Goal: Task Accomplishment & Management: Use online tool/utility

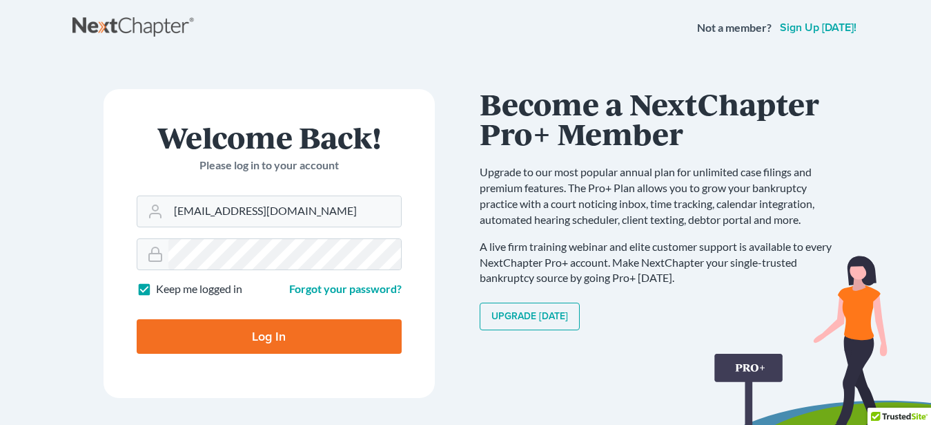
click at [248, 336] on input "Log In" at bounding box center [269, 336] width 265 height 35
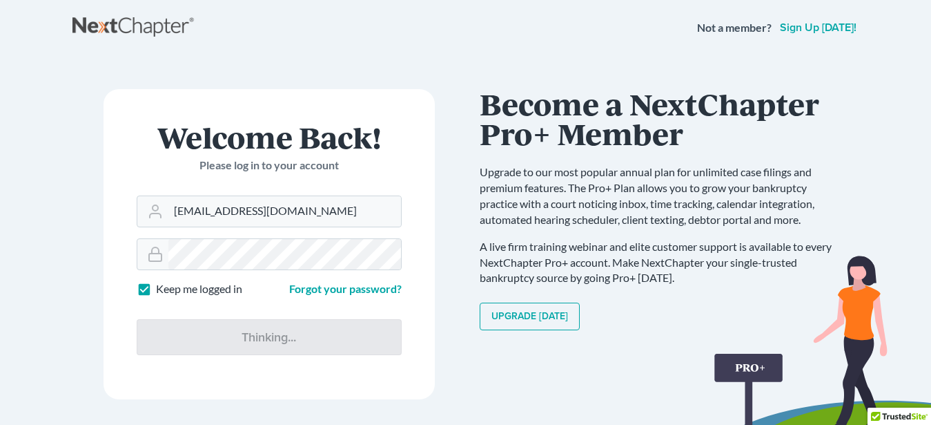
type input "Thinking..."
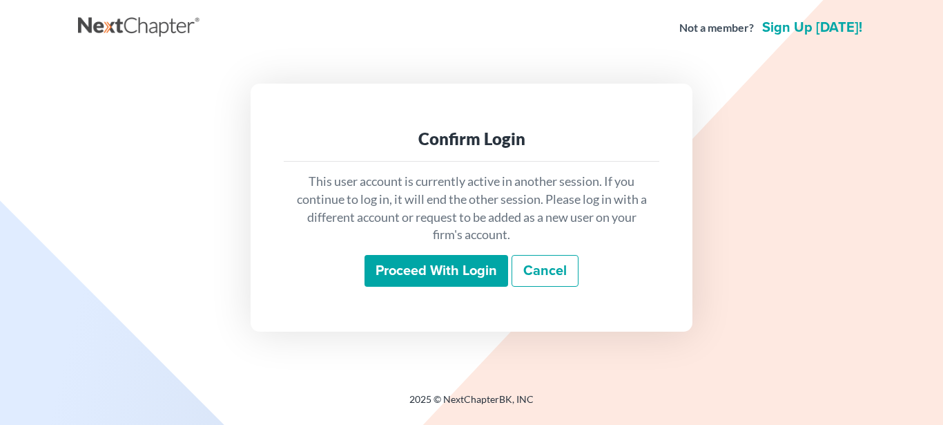
click at [409, 271] on input "Proceed with login" at bounding box center [437, 271] width 144 height 32
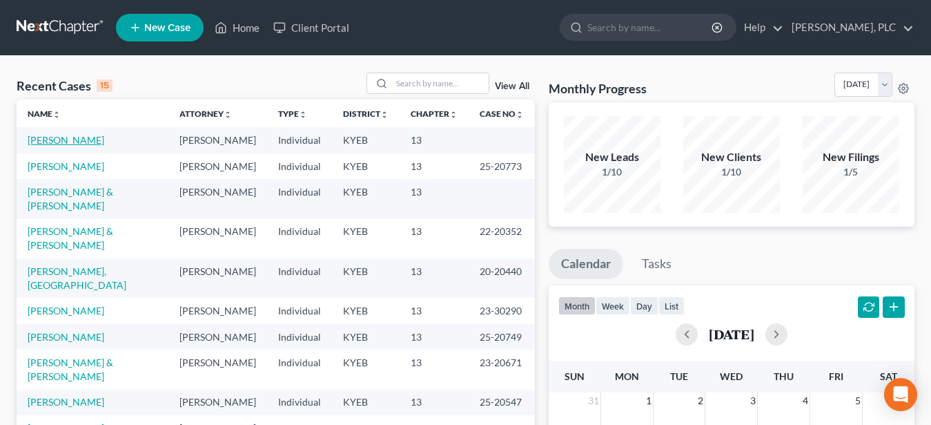
click at [72, 142] on link "[PERSON_NAME]" at bounding box center [66, 140] width 77 height 12
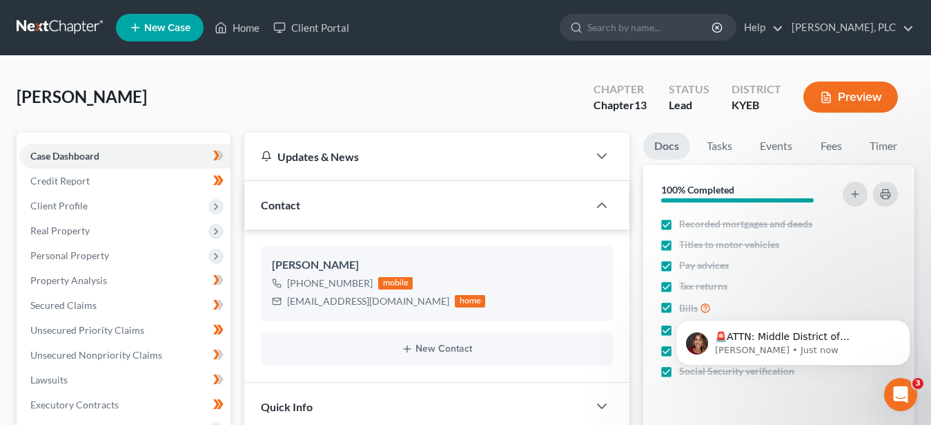
click at [855, 94] on button "Preview" at bounding box center [851, 96] width 95 height 31
